Goal: Transaction & Acquisition: Purchase product/service

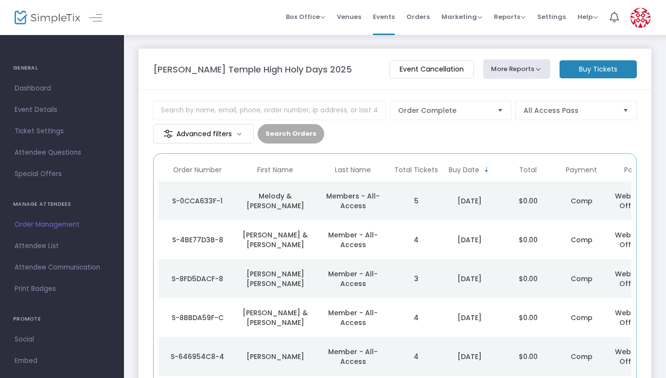
click at [602, 72] on m-button "Buy Tickets" at bounding box center [598, 69] width 77 height 18
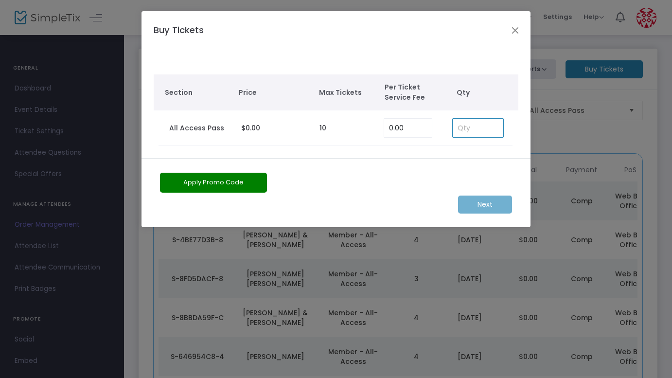
click at [494, 125] on input at bounding box center [478, 128] width 51 height 18
type input "2"
click at [486, 216] on div "Apply Promo Code Next" at bounding box center [336, 192] width 389 height 69
click at [486, 204] on m-button "Next" at bounding box center [485, 205] width 54 height 18
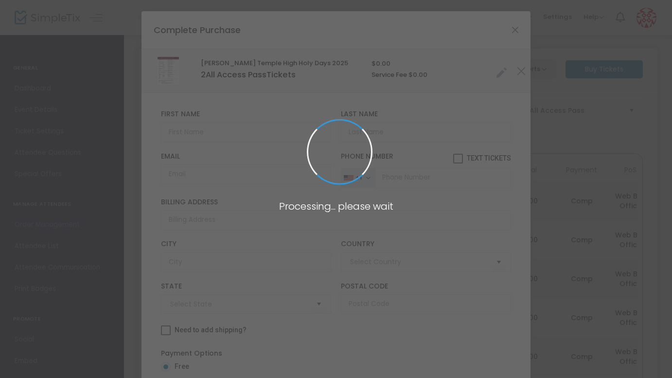
type input "[GEOGRAPHIC_DATA]"
type input "California"
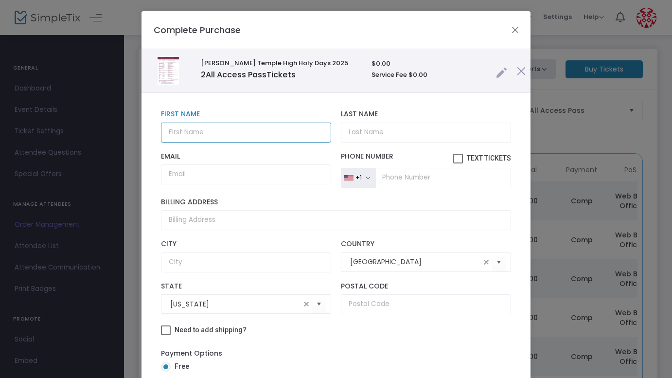
click at [249, 134] on input "text" at bounding box center [246, 133] width 170 height 20
type input "Gwen Speros"
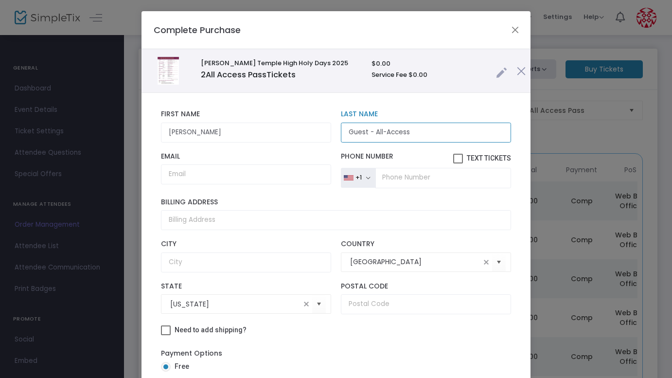
type input "Guest - All-Access"
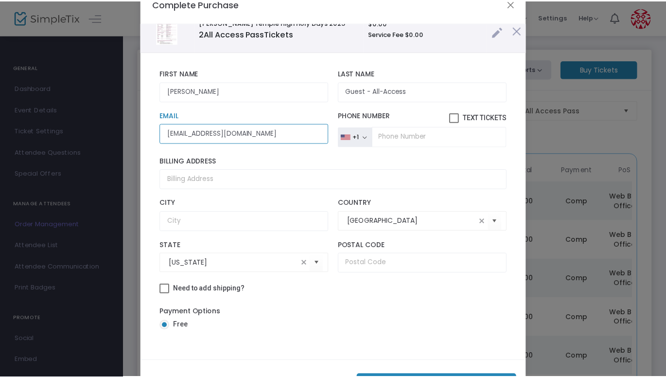
scroll to position [68, 0]
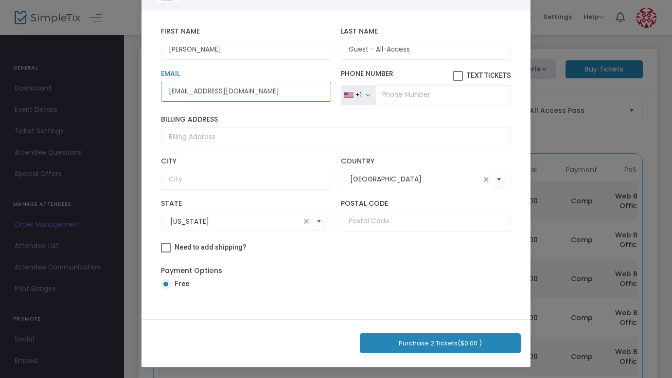
type input "gwensperos@gmail.com"
click at [432, 349] on button "Purchase 2 Tickets ($0.00 )" at bounding box center [440, 343] width 161 height 20
